Goal: Task Accomplishment & Management: Complete application form

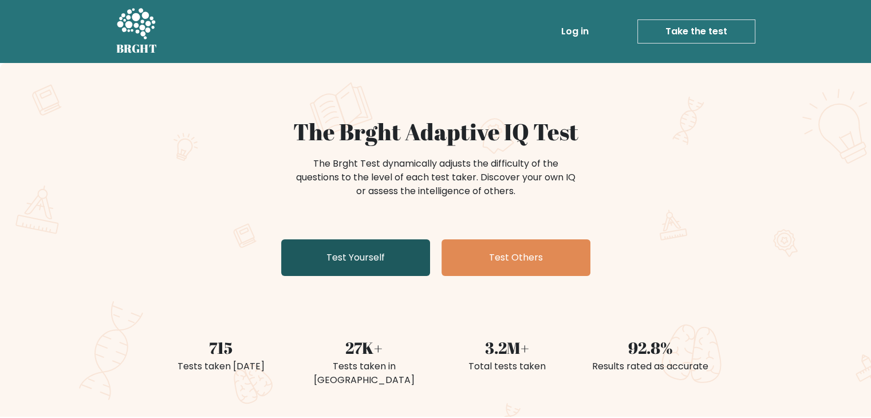
click at [380, 253] on link "Test Yourself" at bounding box center [355, 257] width 149 height 37
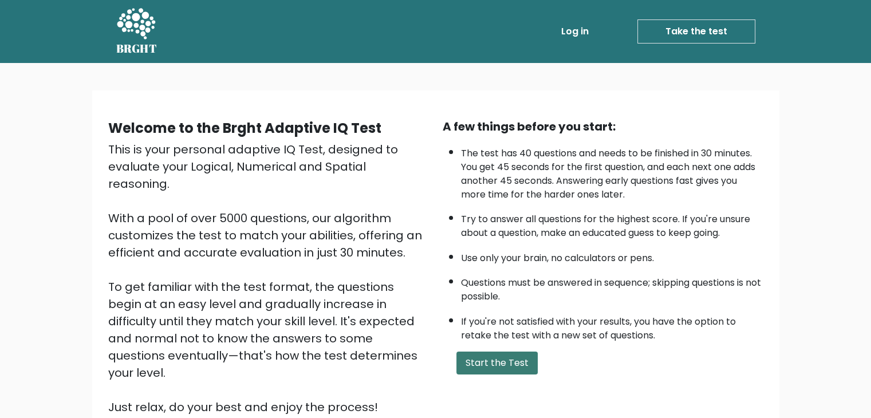
click at [498, 356] on button "Start the Test" at bounding box center [497, 363] width 81 height 23
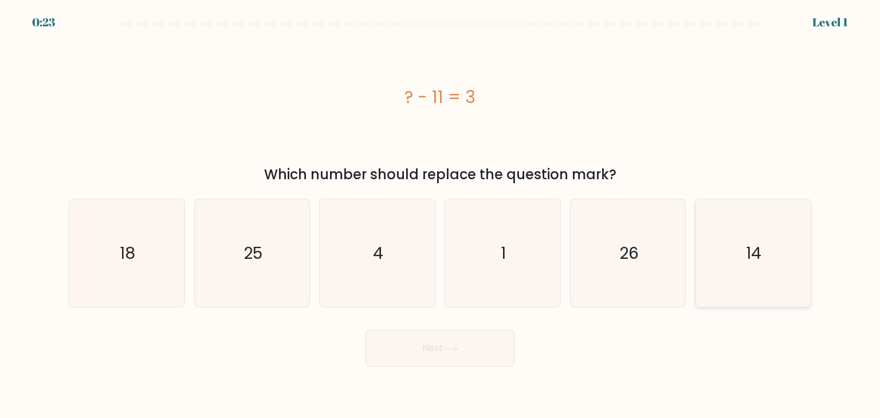
click at [748, 230] on icon "14" at bounding box center [753, 253] width 108 height 108
click at [441, 215] on input "f. 14" at bounding box center [440, 212] width 1 height 6
radio input "true"
click at [499, 345] on button "Next" at bounding box center [440, 348] width 149 height 37
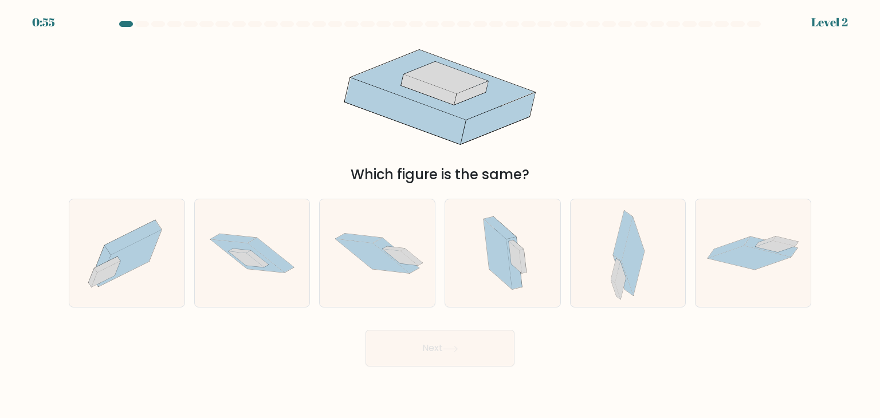
drag, startPoint x: 439, startPoint y: 129, endPoint x: 473, endPoint y: 117, distance: 36.1
click at [473, 117] on icon at bounding box center [440, 96] width 259 height 125
click at [262, 262] on icon at bounding box center [257, 258] width 22 height 17
click at [440, 215] on input "b." at bounding box center [440, 212] width 1 height 6
radio input "true"
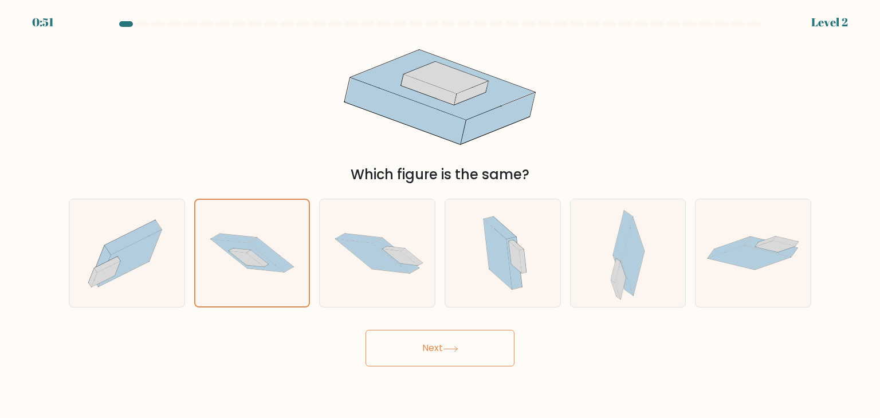
click at [416, 349] on button "Next" at bounding box center [440, 348] width 149 height 37
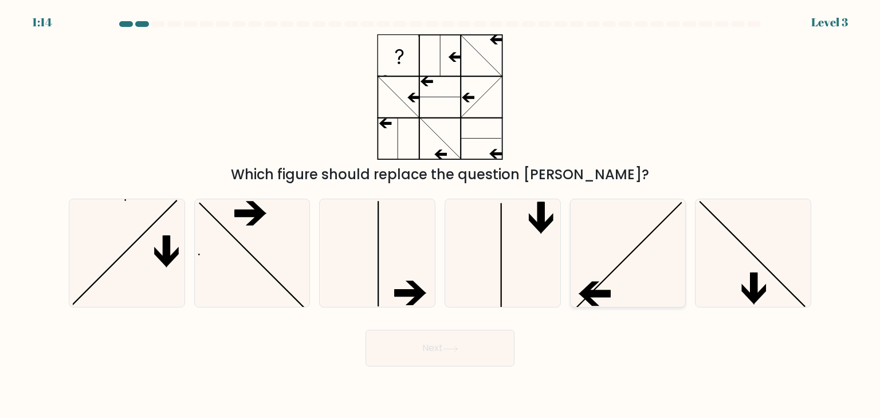
click at [659, 226] on icon at bounding box center [628, 253] width 108 height 108
click at [441, 215] on input "e." at bounding box center [440, 212] width 1 height 6
radio input "true"
click at [483, 351] on button "Next" at bounding box center [440, 348] width 149 height 37
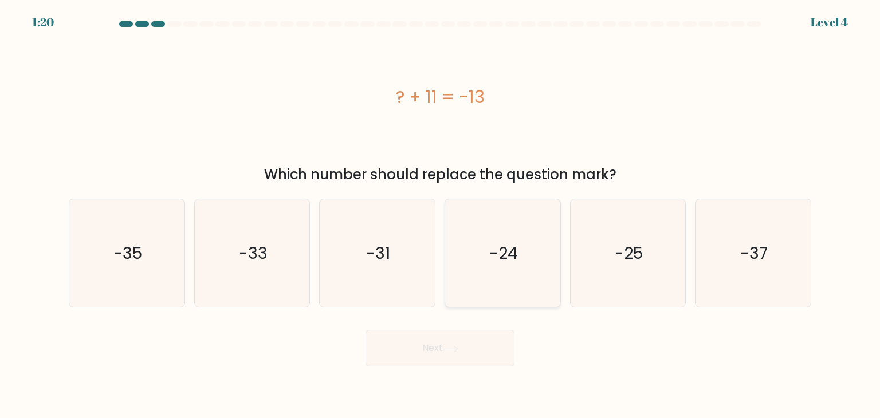
click at [518, 218] on icon "-24" at bounding box center [503, 253] width 108 height 108
click at [441, 215] on input "d. -24" at bounding box center [440, 212] width 1 height 6
radio input "true"
click at [451, 351] on icon at bounding box center [450, 349] width 15 height 6
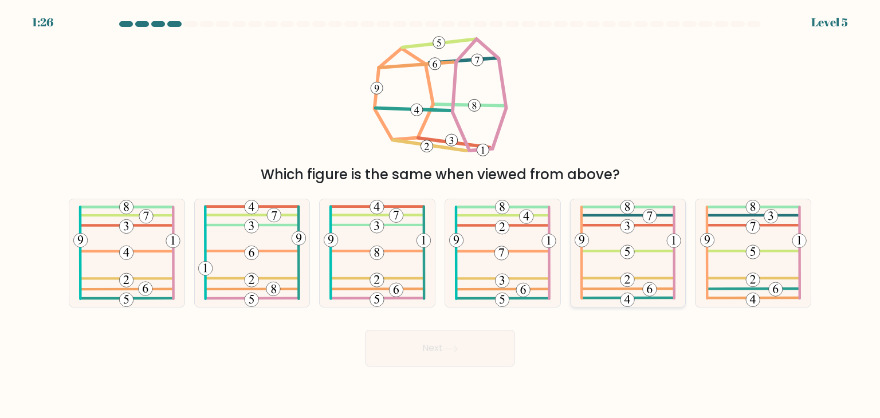
click at [641, 256] on icon at bounding box center [628, 253] width 107 height 108
click at [441, 215] on input "e." at bounding box center [440, 212] width 1 height 6
radio input "true"
click at [460, 340] on button "Next" at bounding box center [440, 348] width 149 height 37
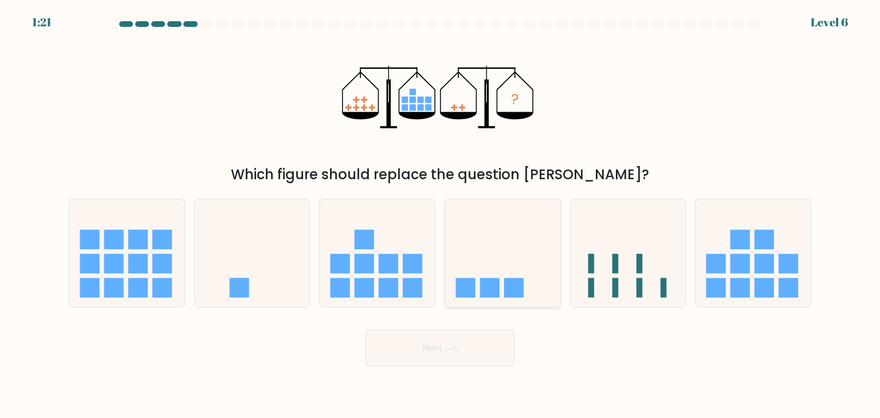
click at [488, 231] on icon at bounding box center [502, 253] width 115 height 95
click at [441, 215] on input "d." at bounding box center [440, 212] width 1 height 6
radio input "true"
click at [470, 343] on button "Next" at bounding box center [440, 348] width 149 height 37
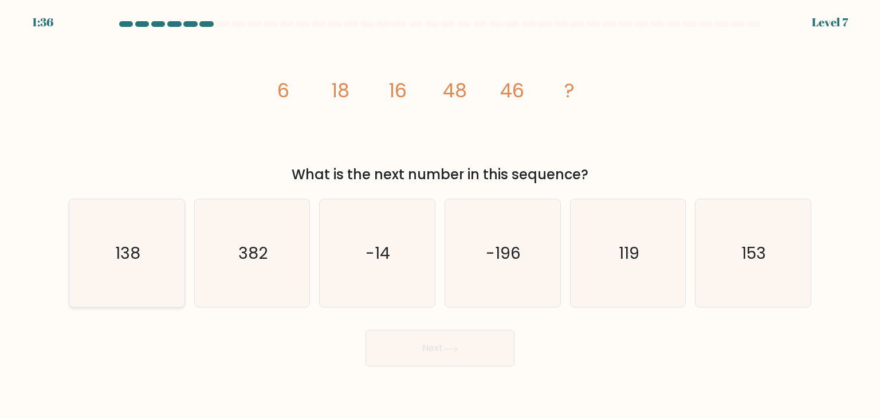
click at [149, 269] on icon "138" at bounding box center [127, 253] width 108 height 108
click at [440, 215] on input "a. 138" at bounding box center [440, 212] width 1 height 6
radio input "true"
click at [470, 352] on button "Next" at bounding box center [440, 348] width 149 height 37
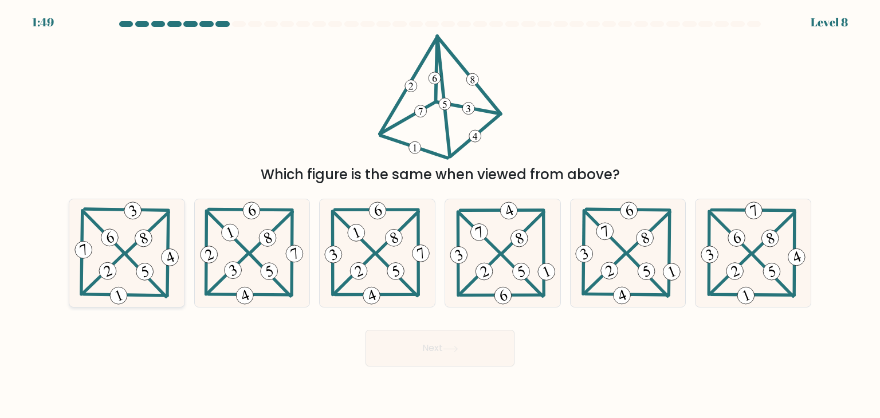
click at [134, 244] on 398 at bounding box center [148, 233] width 42 height 41
click at [440, 215] on input "a." at bounding box center [440, 212] width 1 height 6
radio input "true"
click at [440, 360] on button "Next" at bounding box center [440, 348] width 149 height 37
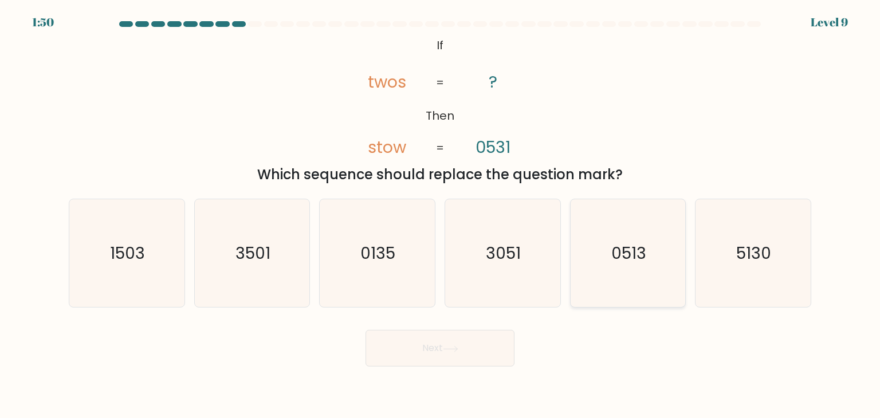
click at [642, 258] on text "0513" at bounding box center [628, 253] width 35 height 23
click at [441, 215] on input "e. 0513" at bounding box center [440, 212] width 1 height 6
radio input "true"
click at [469, 351] on button "Next" at bounding box center [440, 348] width 149 height 37
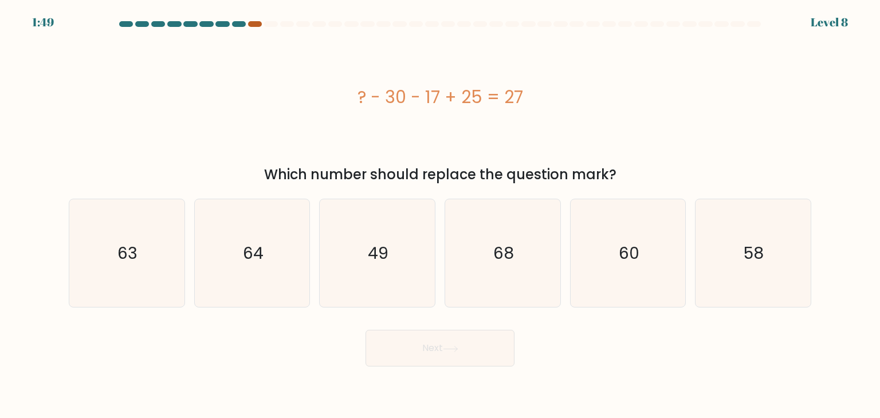
click at [252, 23] on div at bounding box center [255, 24] width 14 height 6
drag, startPoint x: 324, startPoint y: 217, endPoint x: 187, endPoint y: 257, distance: 142.9
click at [187, 257] on div "a. 63 b. 64 c." at bounding box center [440, 249] width 752 height 118
click at [187, 257] on div "a. 63" at bounding box center [126, 253] width 125 height 109
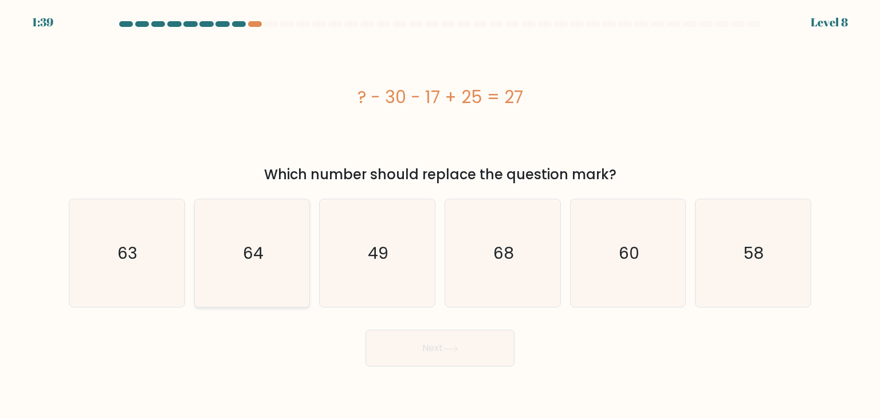
click at [269, 257] on icon "64" at bounding box center [252, 253] width 108 height 108
click at [440, 215] on input "b. 64" at bounding box center [440, 212] width 1 height 6
radio input "true"
click at [417, 347] on button "Next" at bounding box center [440, 348] width 149 height 37
